Goal: Find specific page/section: Find specific page/section

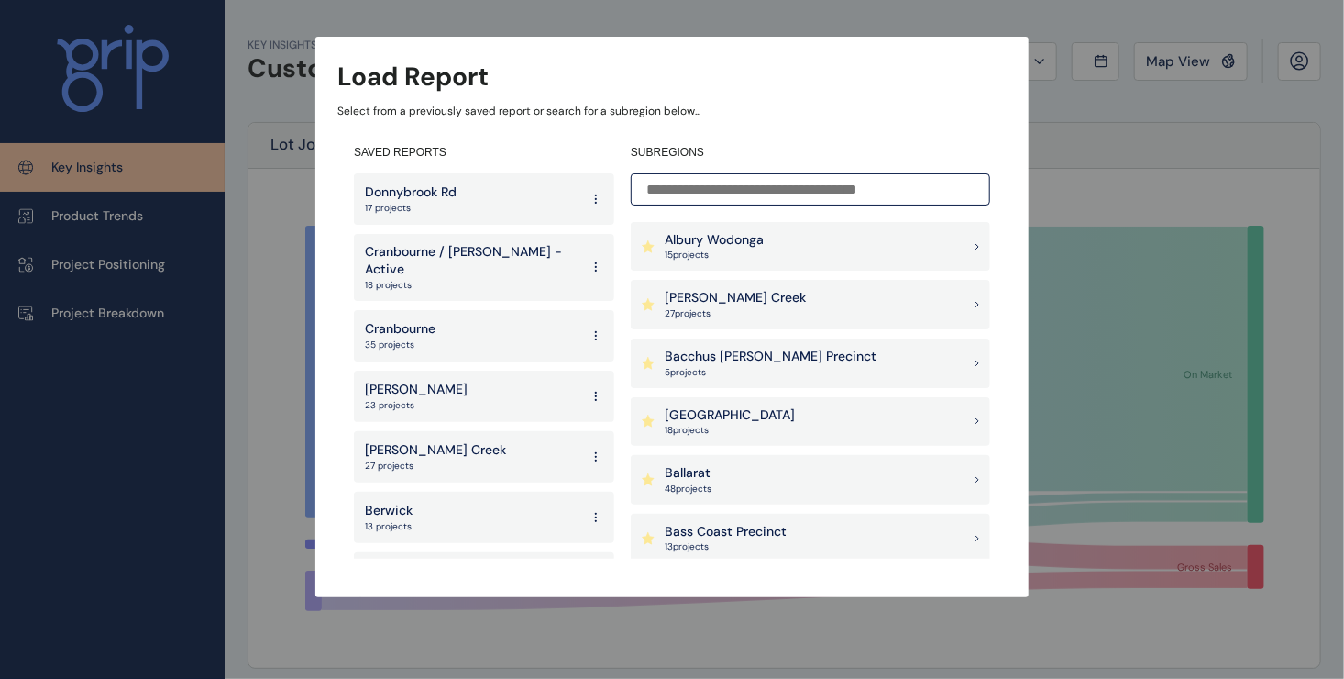
click at [466, 257] on p "Cranbourne / [PERSON_NAME] - Active" at bounding box center [472, 261] width 215 height 36
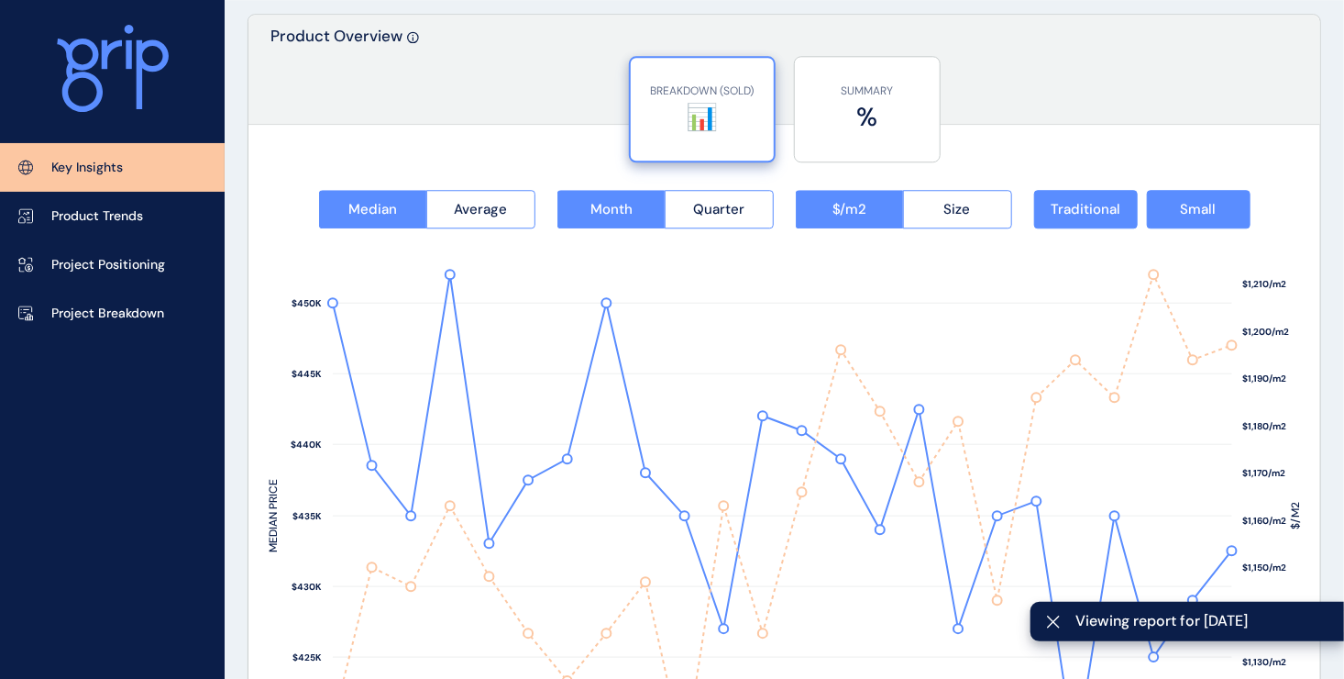
scroll to position [2659, 0]
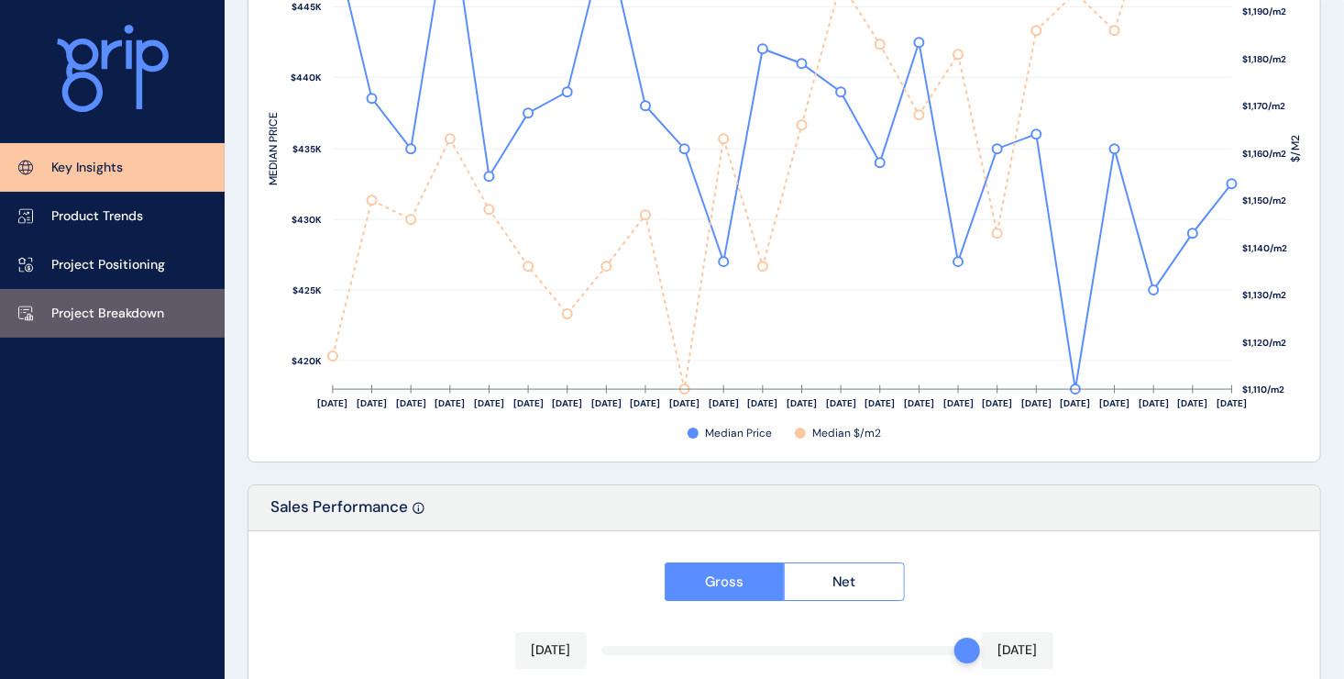
click at [116, 314] on p "Project Breakdown" at bounding box center [107, 313] width 113 height 18
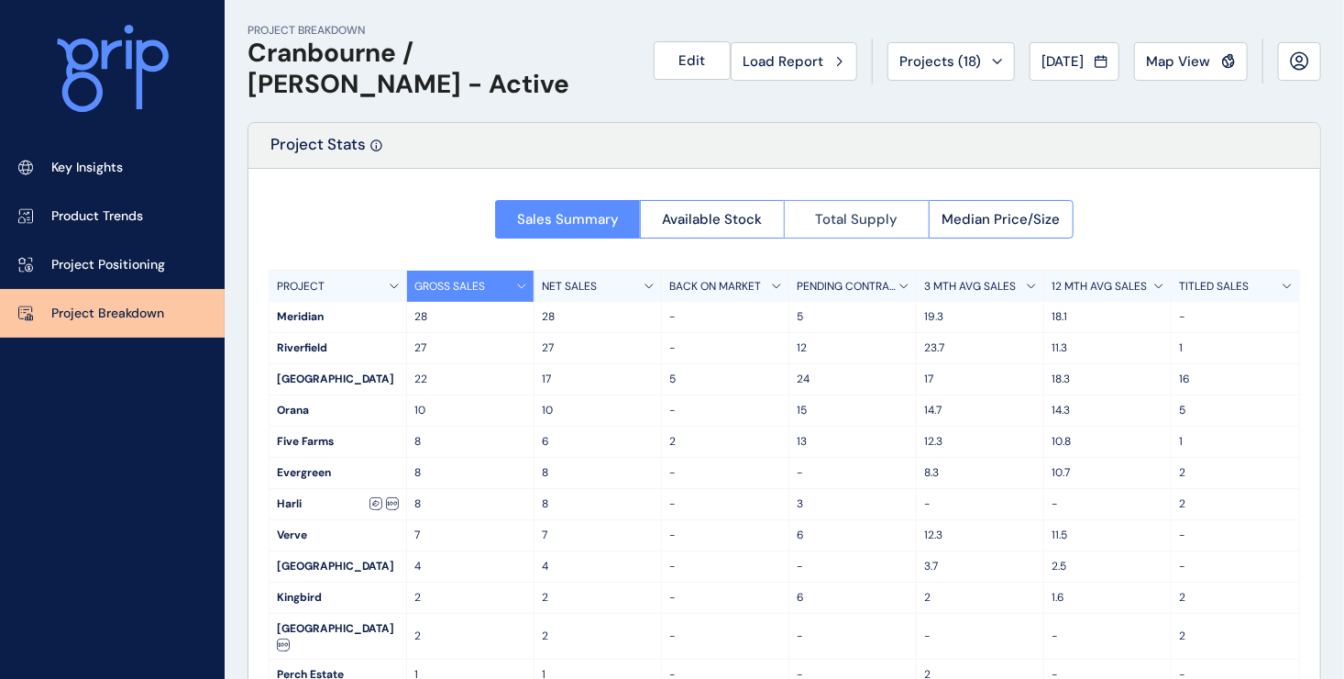
click at [840, 230] on button "Total Supply" at bounding box center [856, 219] width 145 height 39
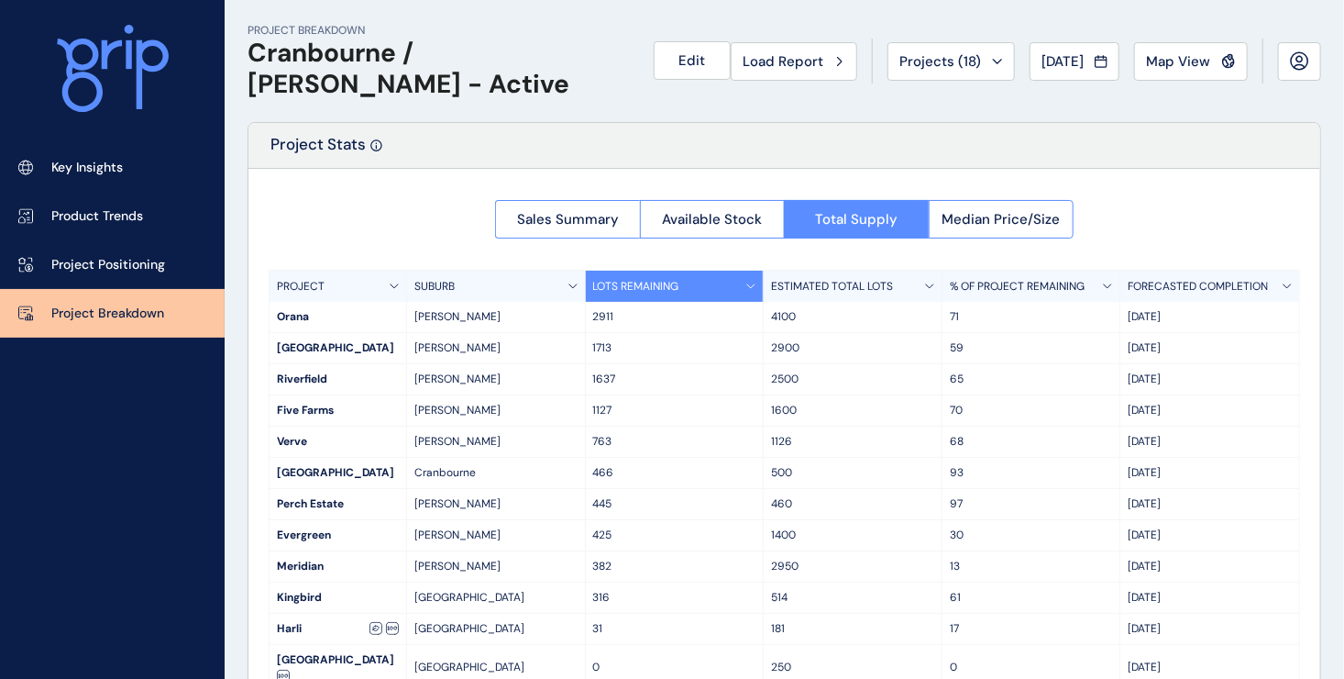
scroll to position [39, 0]
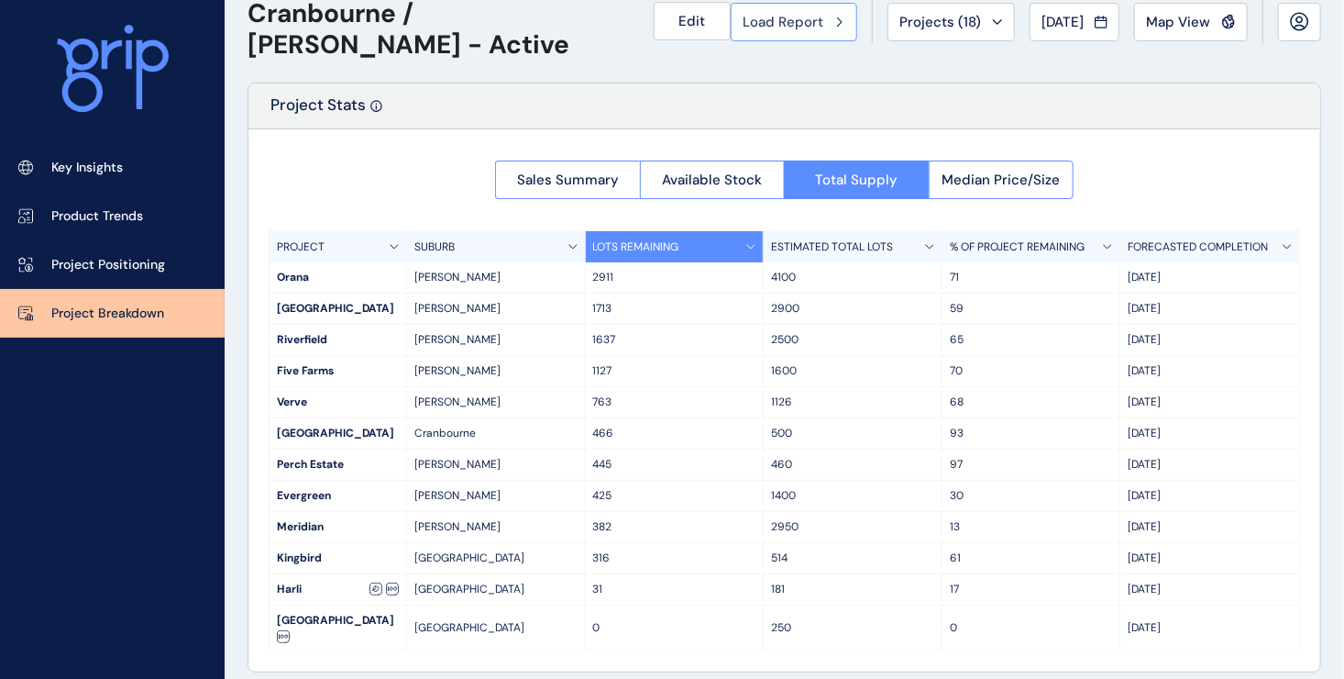
click at [812, 37] on button "Load Report" at bounding box center [794, 22] width 127 height 39
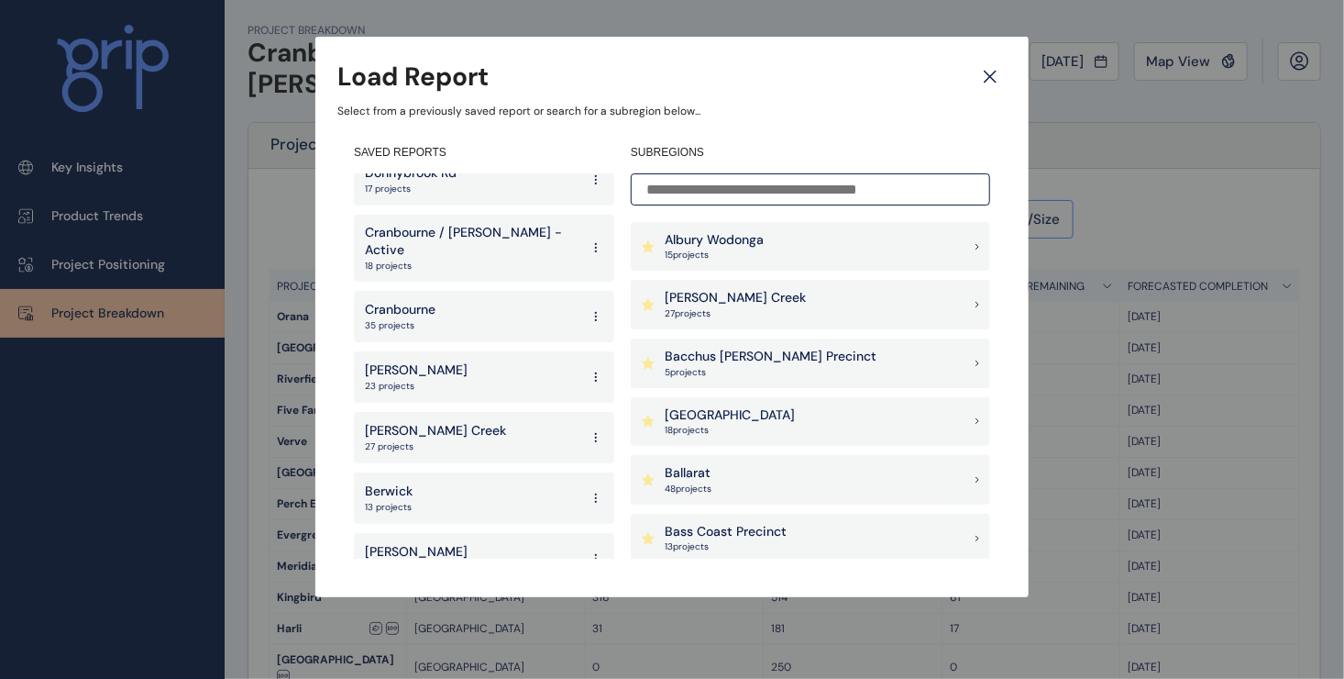
scroll to position [29, 0]
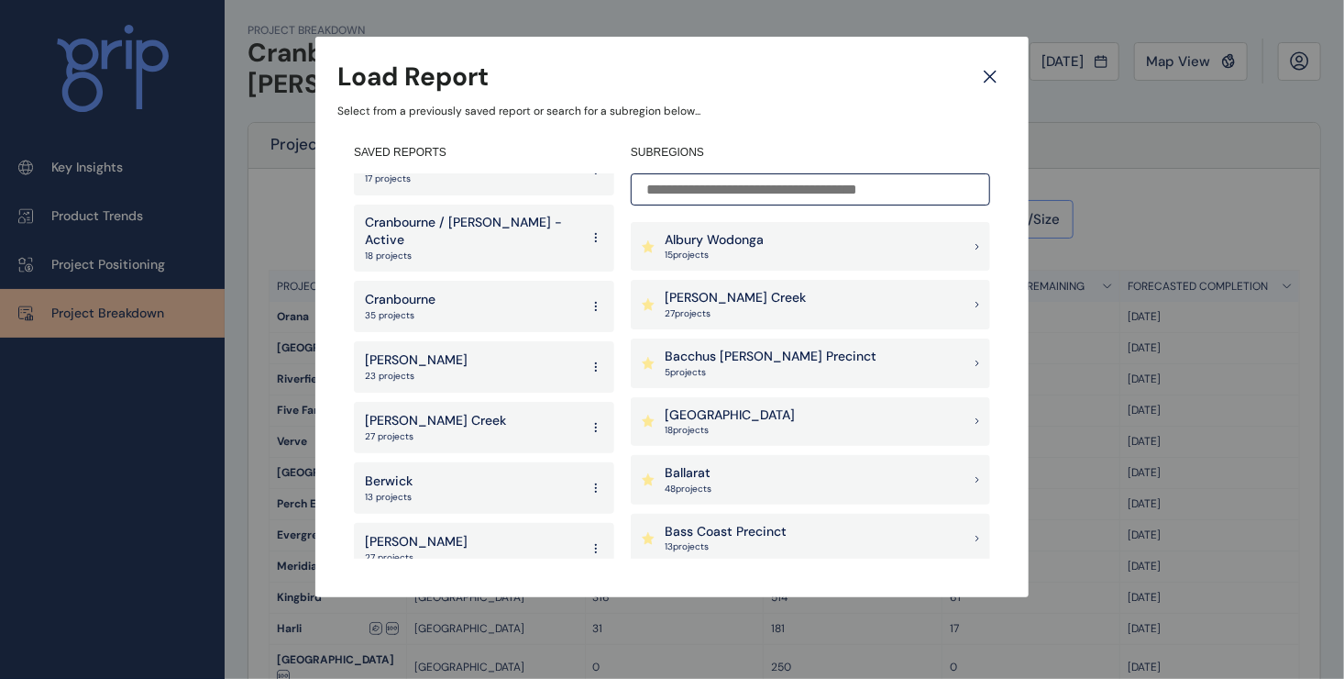
click at [702, 189] on input at bounding box center [810, 189] width 359 height 32
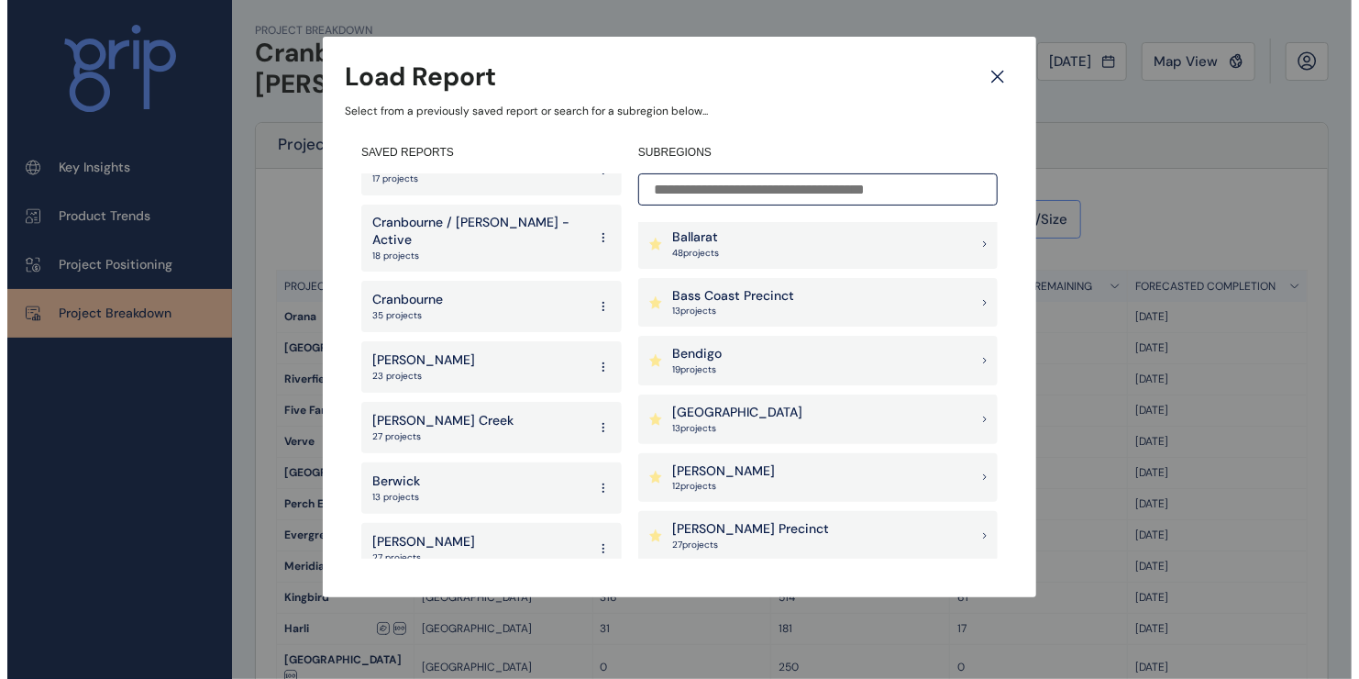
scroll to position [275, 0]
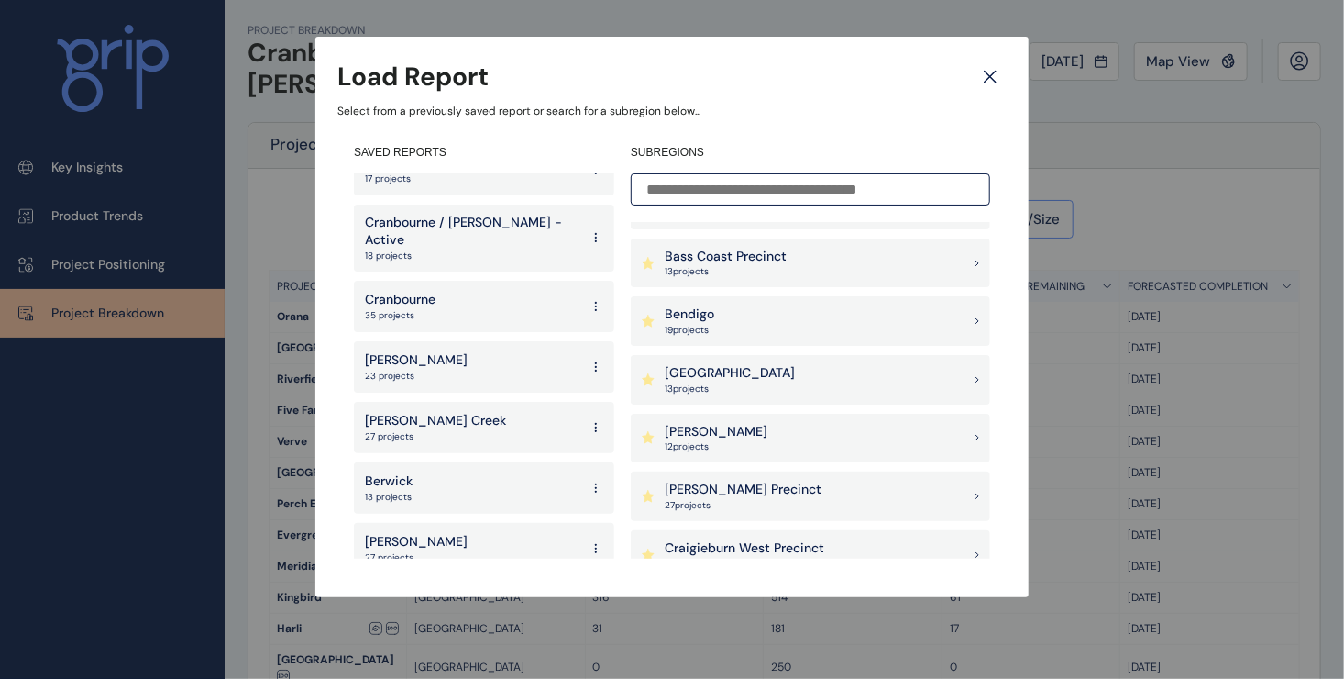
click at [746, 378] on p "[GEOGRAPHIC_DATA]" at bounding box center [730, 373] width 130 height 18
